Goal: Transaction & Acquisition: Purchase product/service

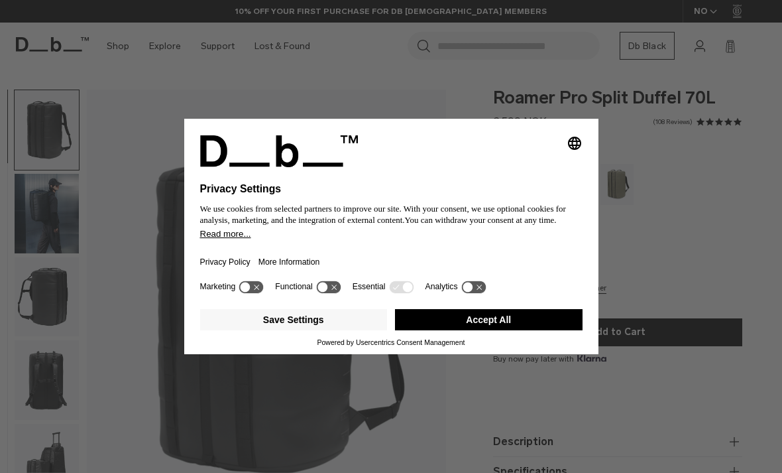
click at [56, 308] on div "Selecting an option will immediately change the language Privacy Settings We us…" at bounding box center [391, 236] width 782 height 473
click at [481, 330] on button "Accept All" at bounding box center [489, 319] width 188 height 21
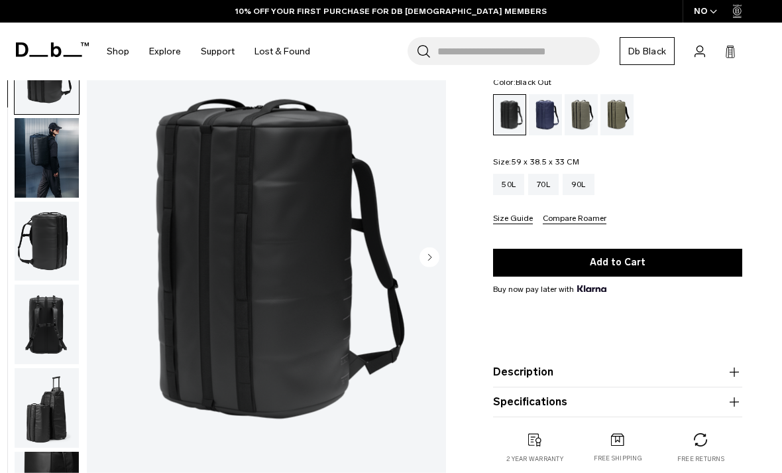
click at [56, 174] on img "button" at bounding box center [47, 157] width 64 height 80
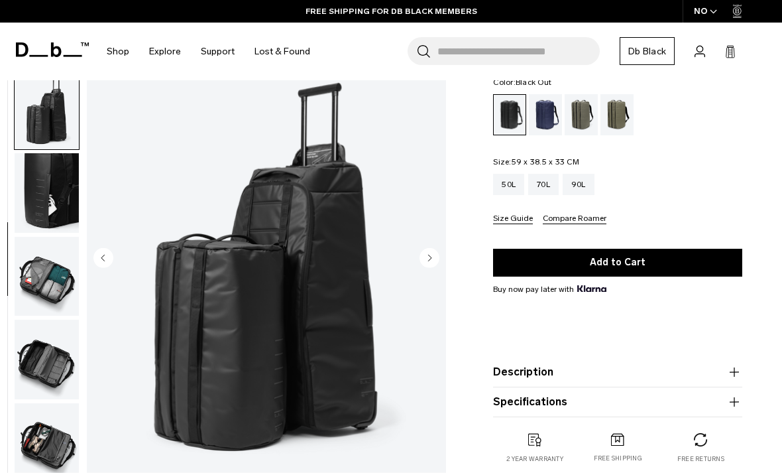
scroll to position [308, 0]
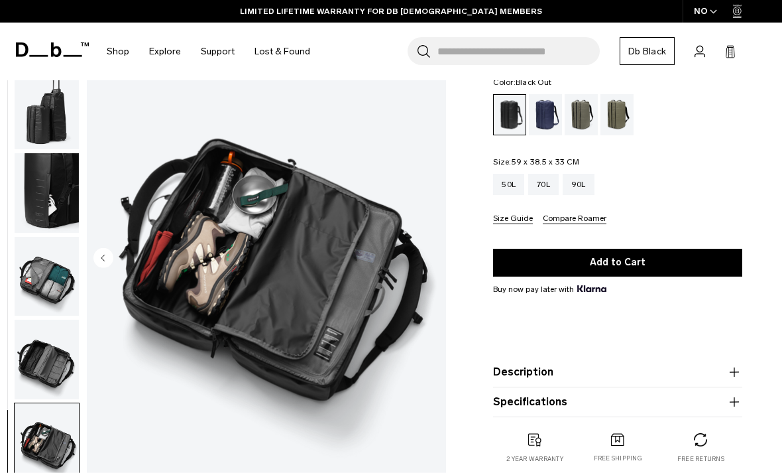
click at [59, 282] on img "button" at bounding box center [47, 276] width 64 height 80
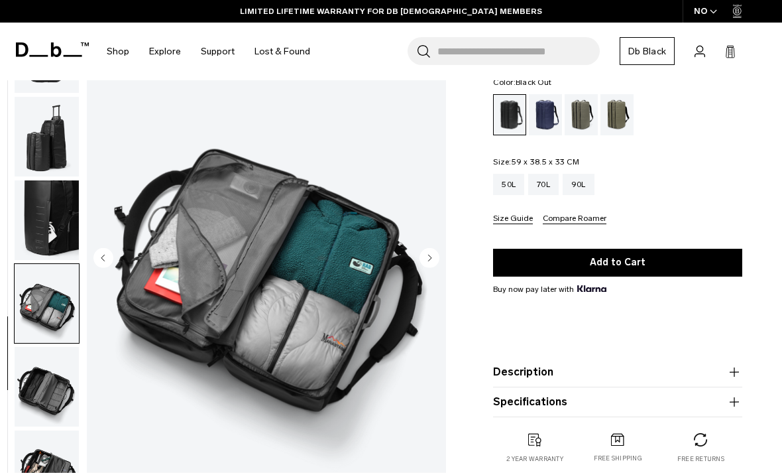
click at [47, 134] on img "button" at bounding box center [47, 137] width 64 height 80
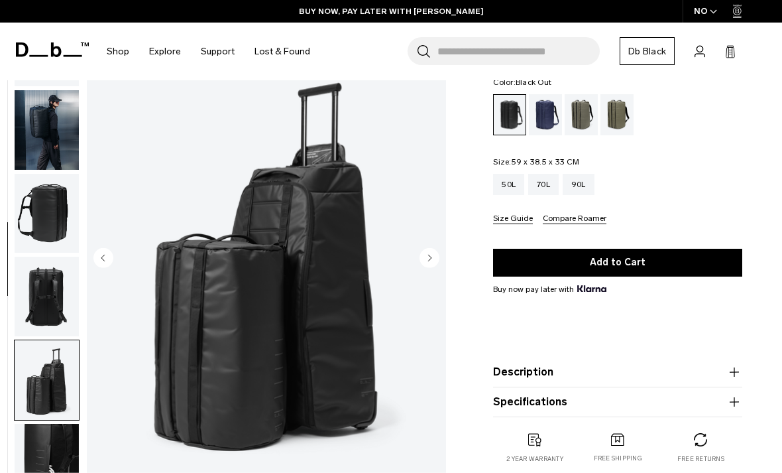
click at [44, 306] on img "button" at bounding box center [47, 297] width 64 height 80
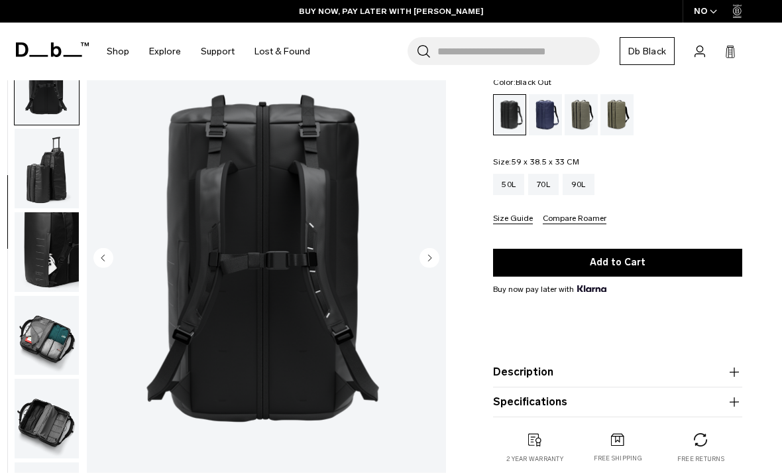
scroll to position [253, 0]
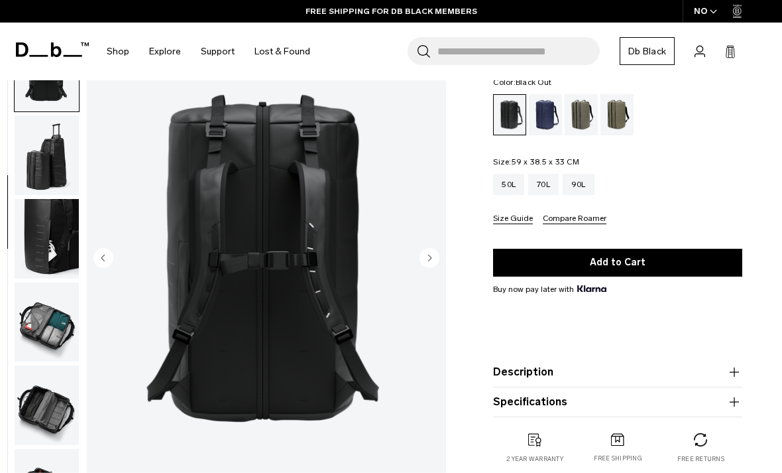
click at [274, 186] on img "4 / 9" at bounding box center [266, 258] width 359 height 449
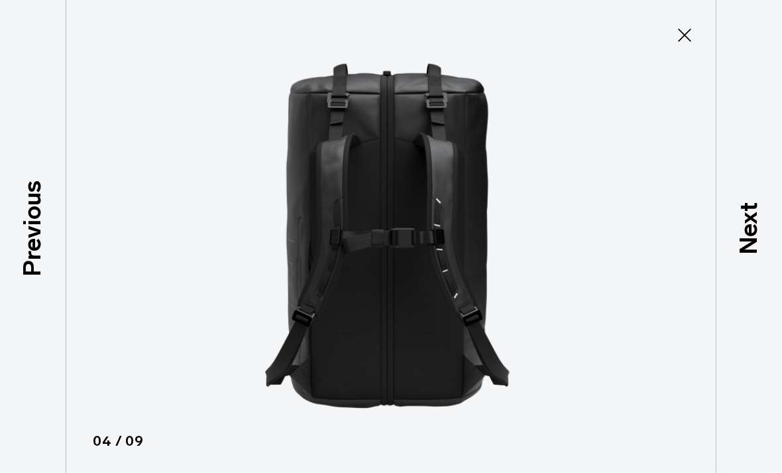
click at [394, 353] on img at bounding box center [391, 236] width 597 height 473
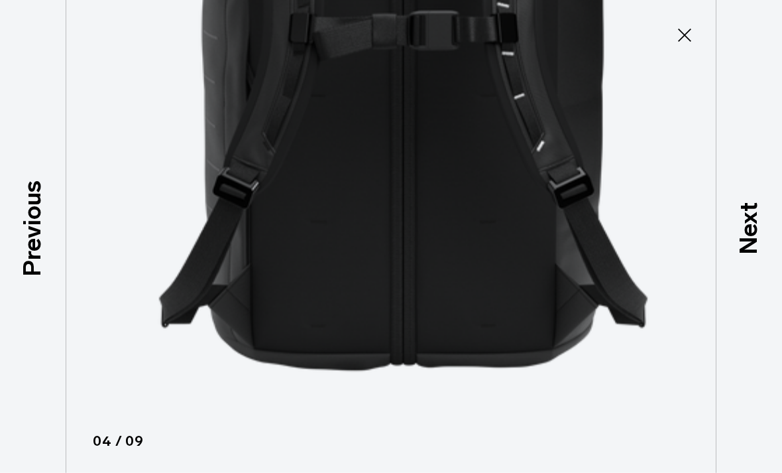
click at [420, 361] on img at bounding box center [410, 28] width 1193 height 946
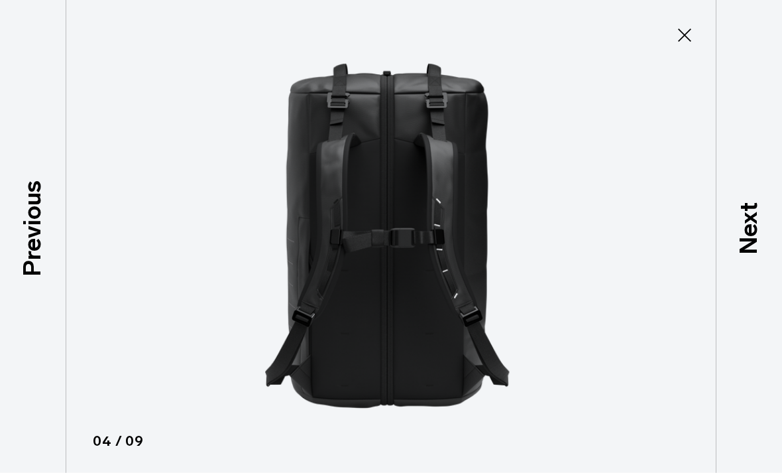
click at [689, 36] on icon at bounding box center [684, 35] width 21 height 21
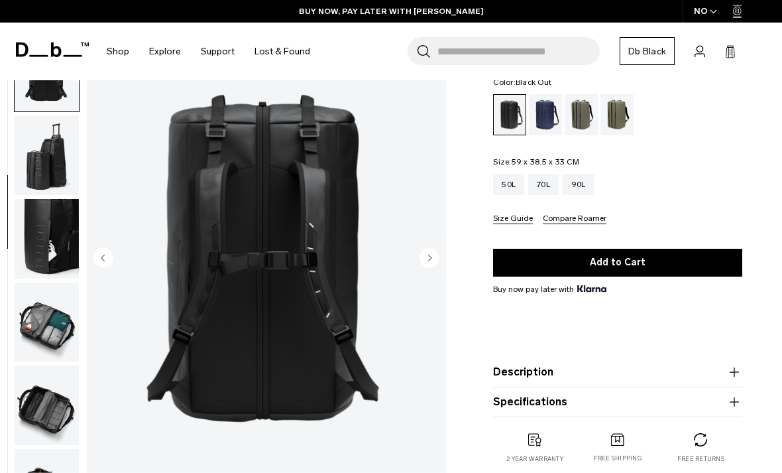
click at [436, 245] on img "4 / 9" at bounding box center [266, 258] width 359 height 449
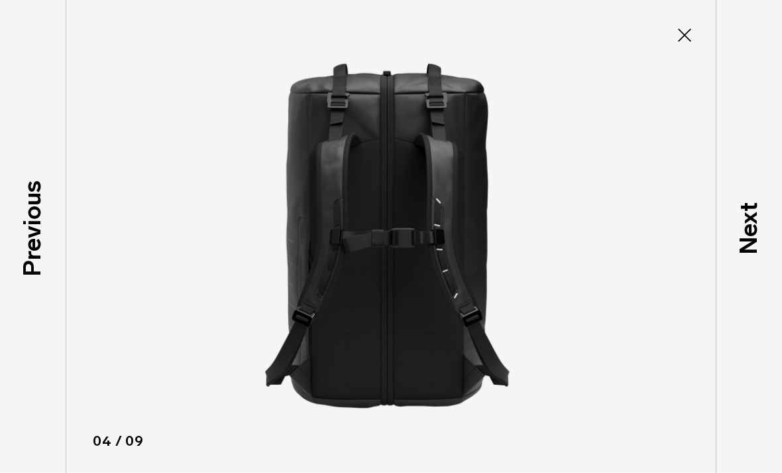
click at [680, 37] on icon at bounding box center [684, 35] width 21 height 21
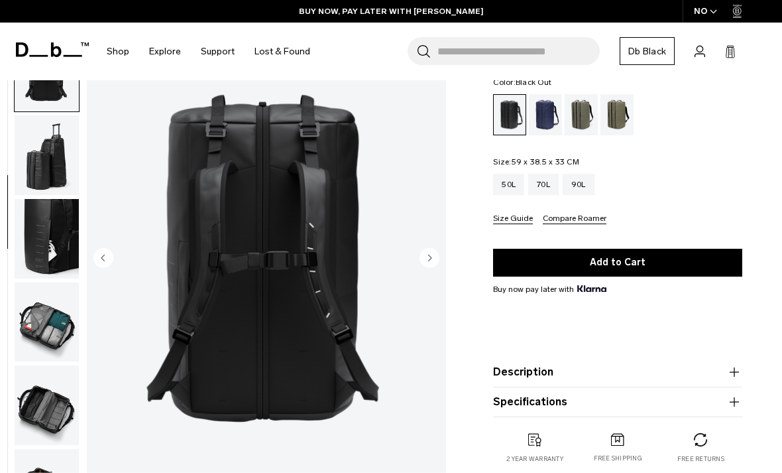
click at [422, 243] on img "4 / 9" at bounding box center [266, 258] width 359 height 449
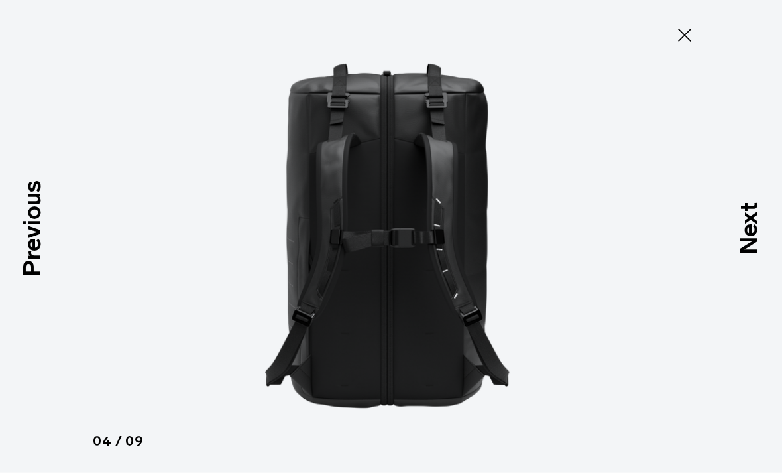
click at [432, 261] on img at bounding box center [391, 236] width 597 height 473
click at [682, 32] on icon at bounding box center [684, 35] width 13 height 13
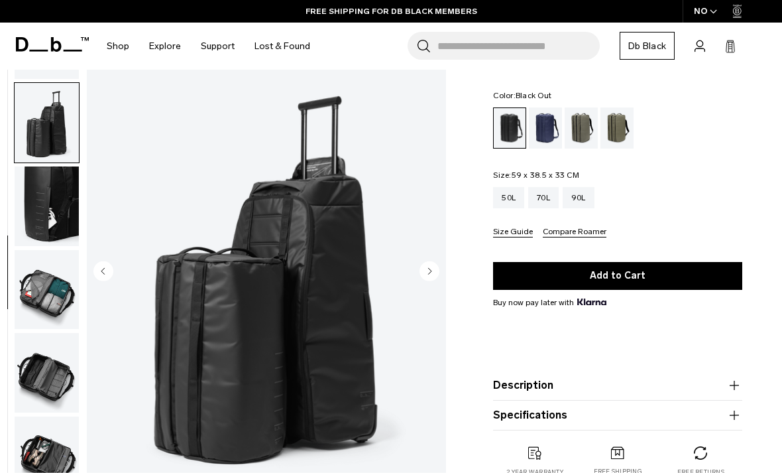
scroll to position [308, 0]
click at [508, 194] on div "50L" at bounding box center [508, 197] width 31 height 21
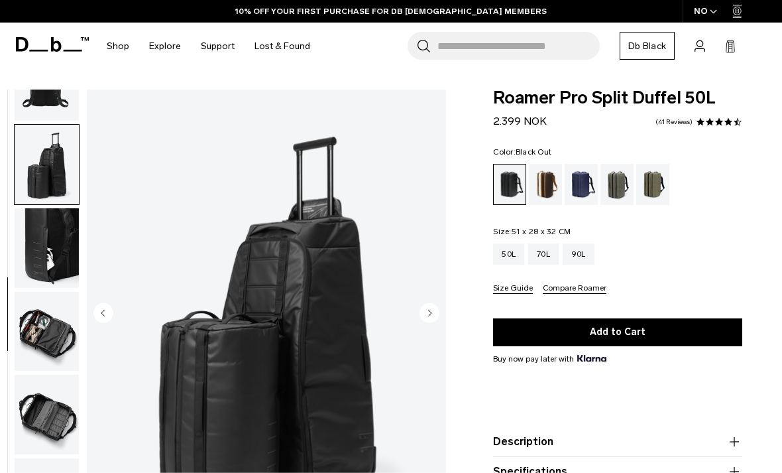
scroll to position [308, 0]
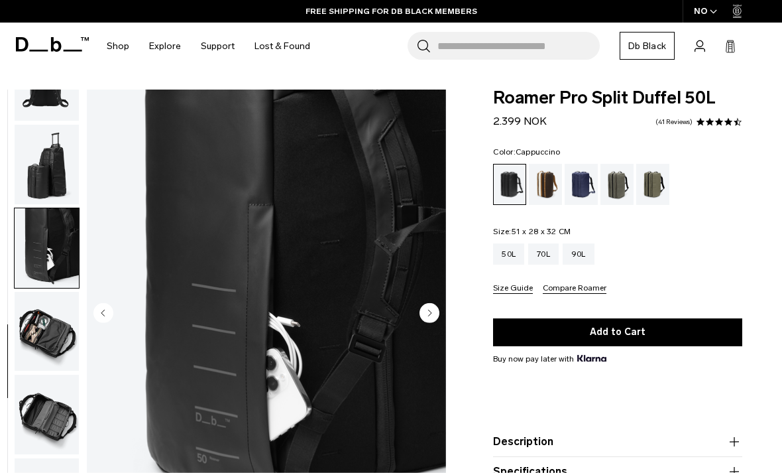
click at [546, 179] on div "Cappuccino" at bounding box center [546, 184] width 34 height 41
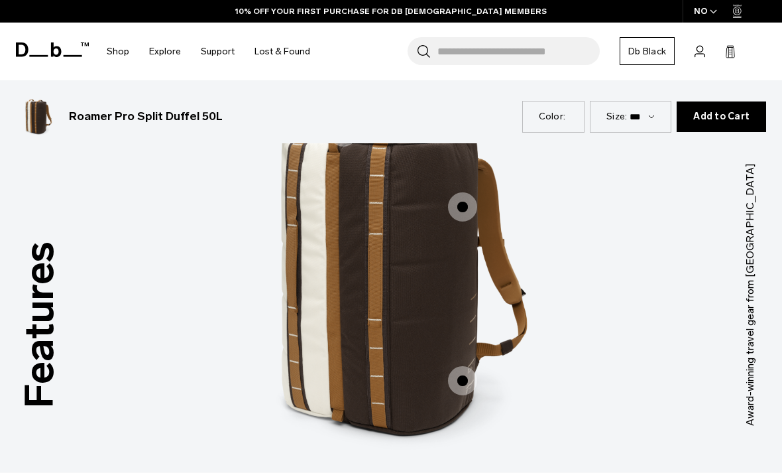
scroll to position [1536, 0]
